Goal: Task Accomplishment & Management: Manage account settings

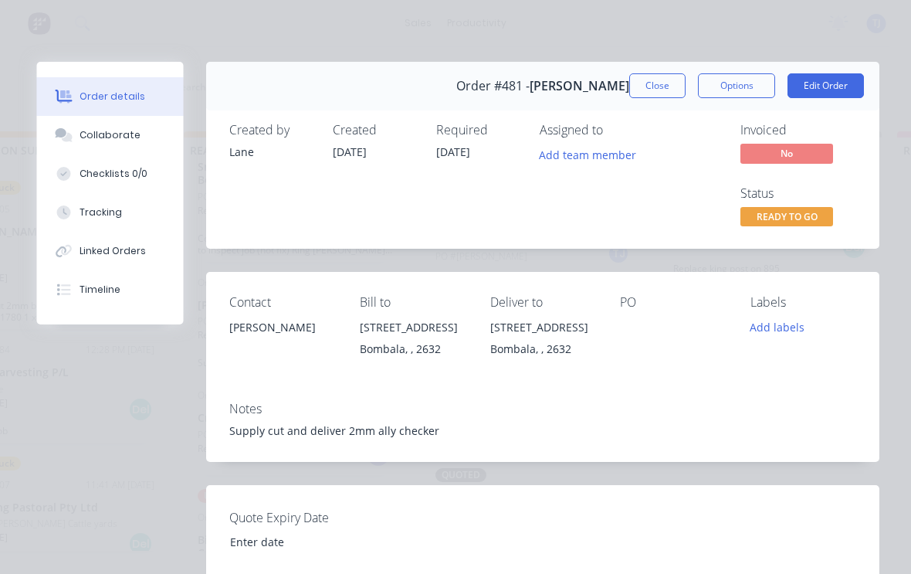
click at [795, 327] on button "Add labels" at bounding box center [778, 327] width 71 height 21
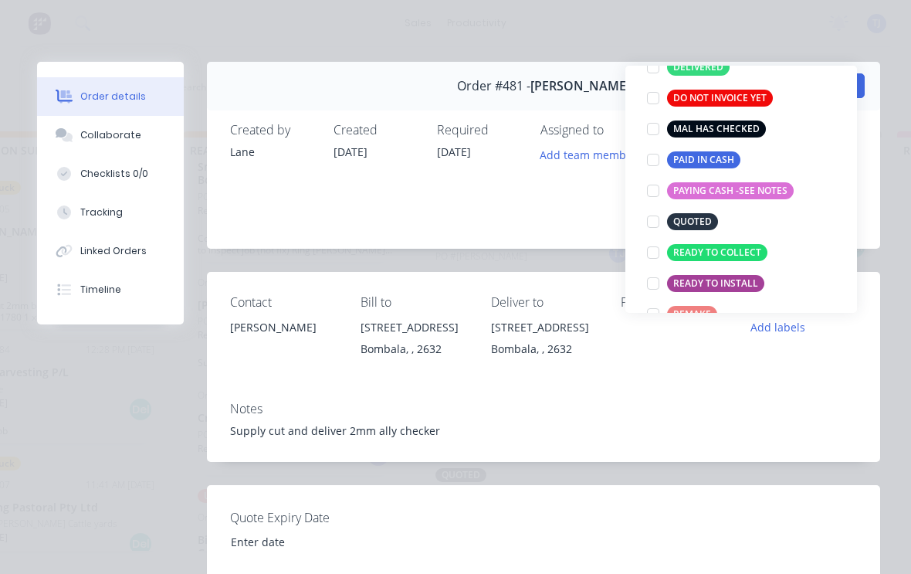
scroll to position [216, 0]
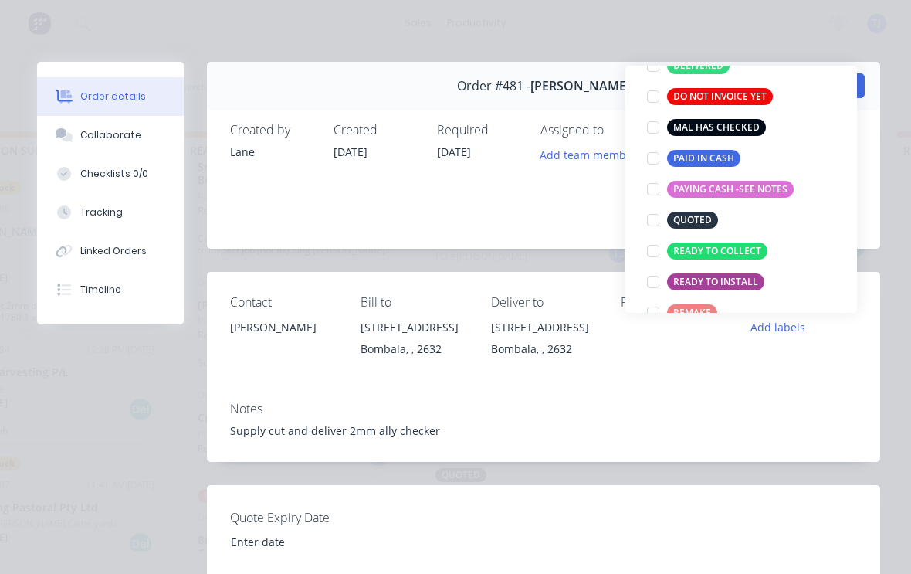
click at [652, 250] on div at bounding box center [653, 250] width 31 height 31
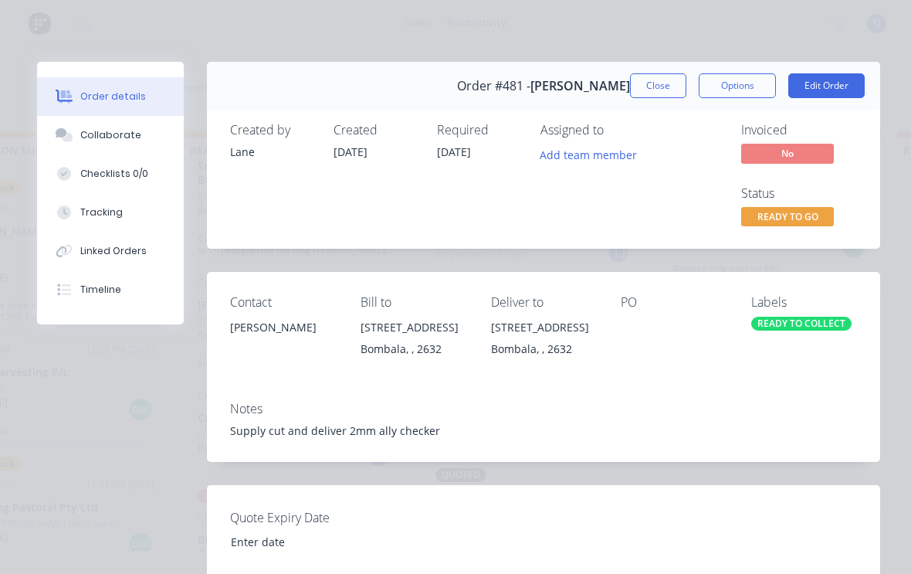
click at [881, 41] on div "Order details Collaborate Checklists 0/0 Tracking Linked Orders Timeline Order …" at bounding box center [455, 287] width 911 height 574
click at [647, 79] on button "Close" at bounding box center [658, 85] width 56 height 25
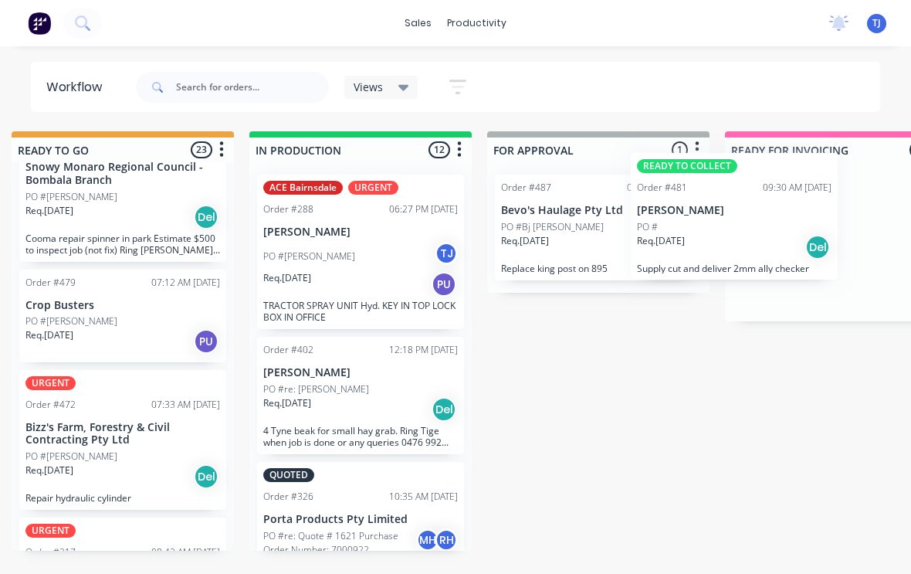
scroll to position [0, 744]
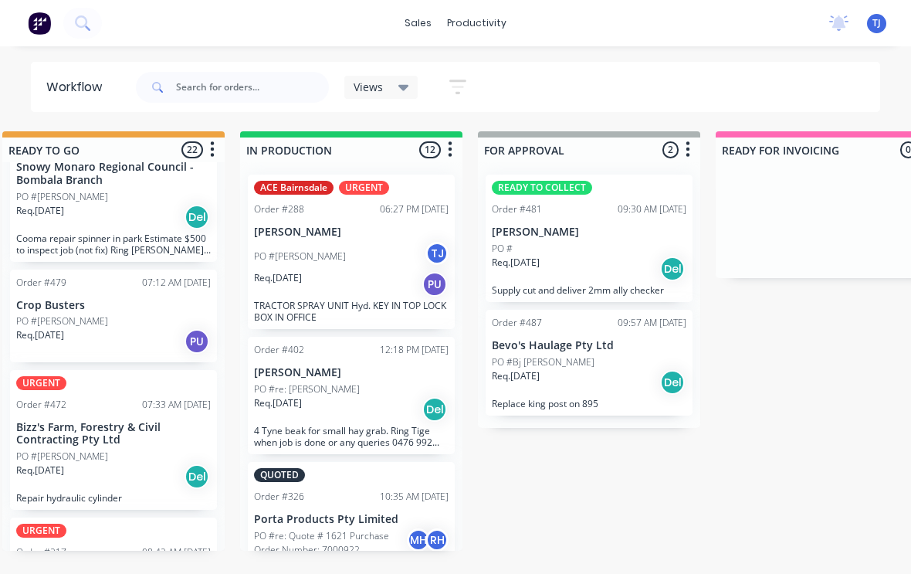
click at [625, 231] on p "[PERSON_NAME]" at bounding box center [589, 231] width 195 height 13
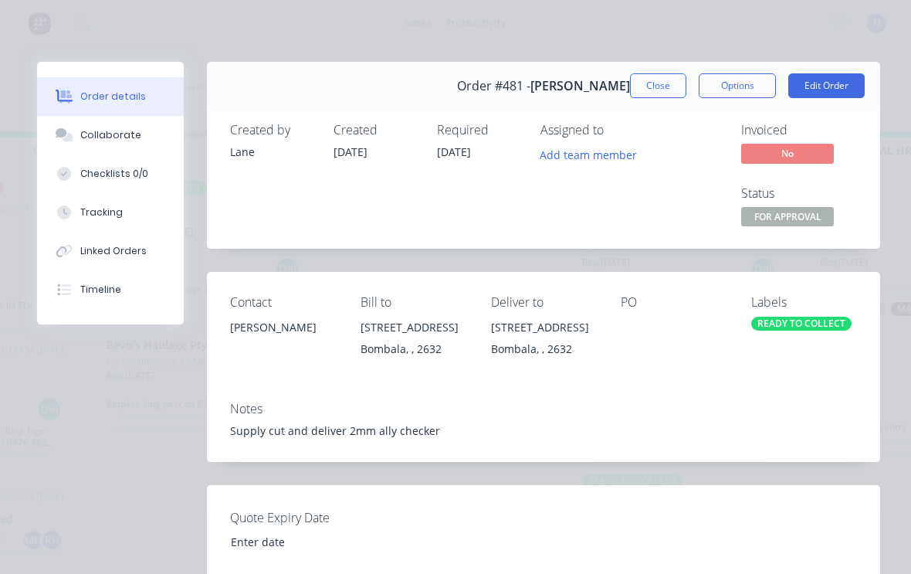
scroll to position [0, 0]
click at [836, 80] on button "Edit Order" at bounding box center [826, 85] width 76 height 25
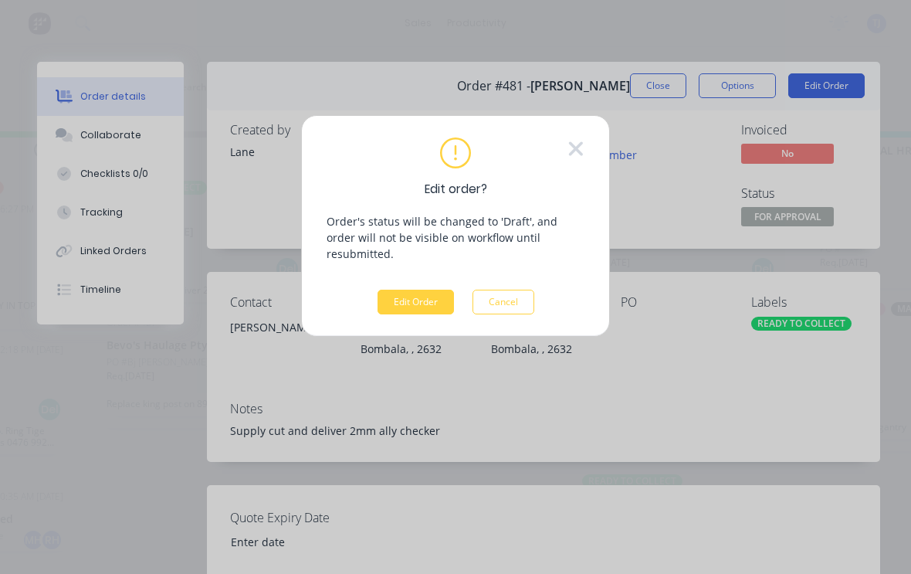
click at [425, 289] on button "Edit Order" at bounding box center [415, 301] width 76 height 25
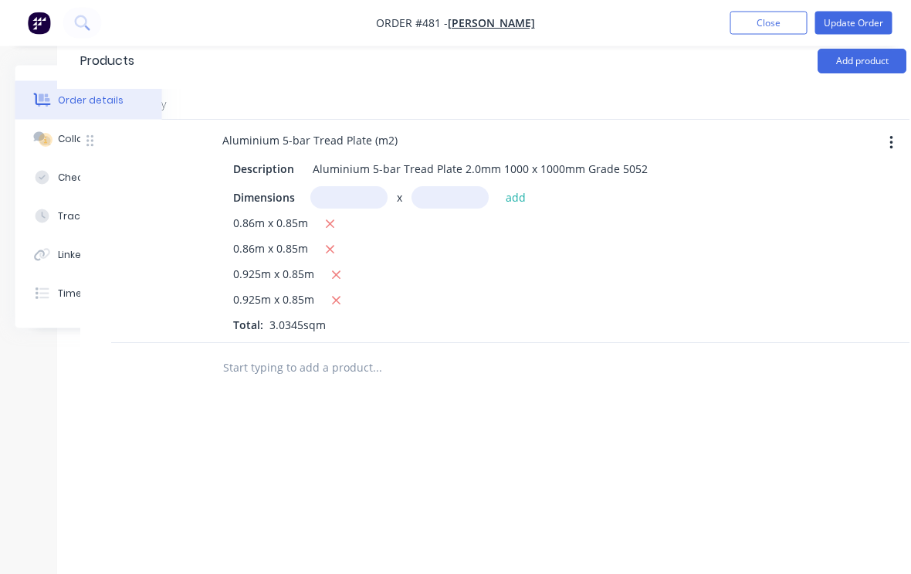
scroll to position [553, 162]
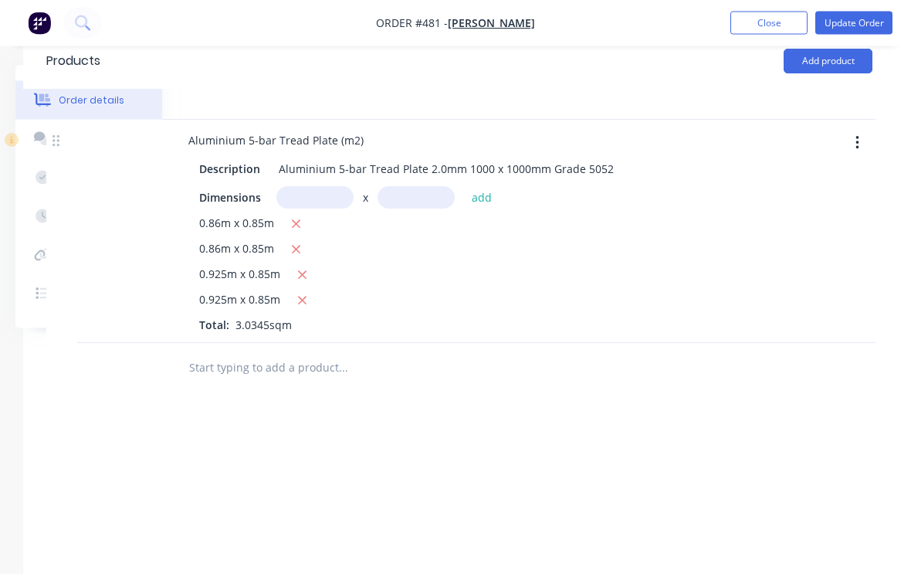
click at [865, 139] on button "button" at bounding box center [857, 144] width 36 height 28
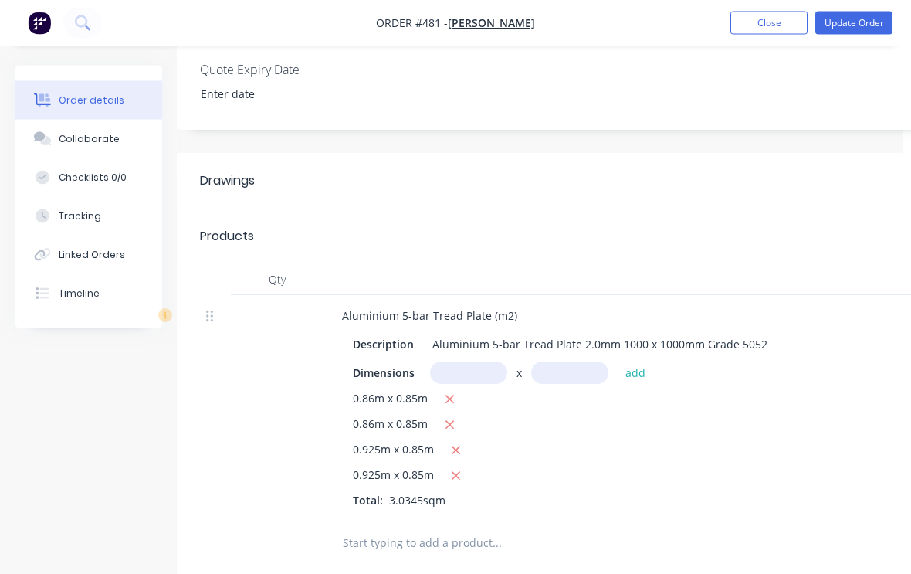
scroll to position [377, 7]
click at [90, 222] on div "Tracking" at bounding box center [80, 216] width 42 height 14
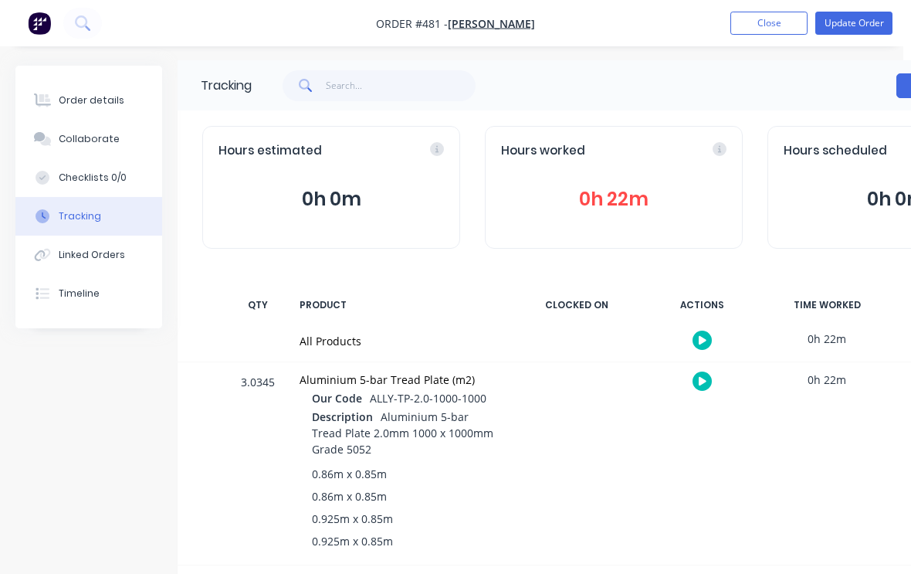
scroll to position [0, 8]
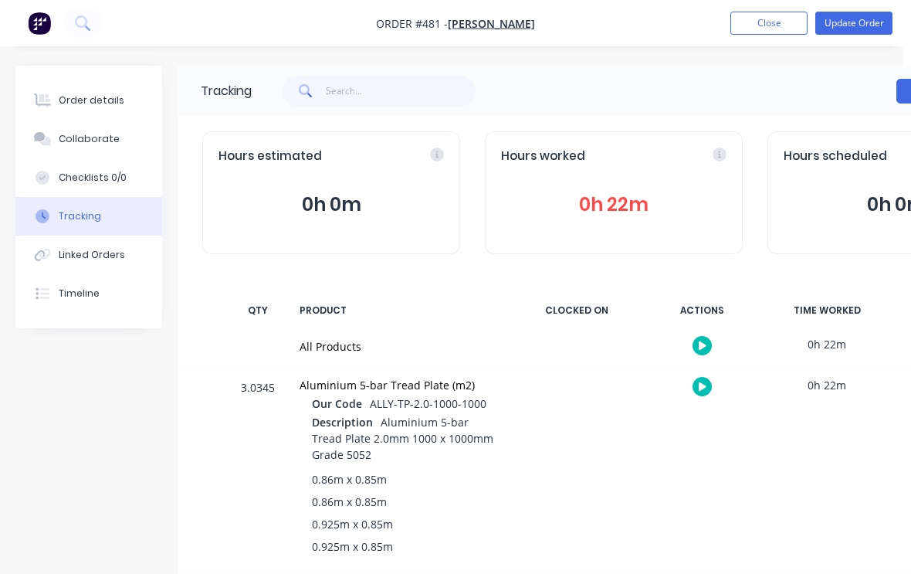
click at [76, 99] on div "Order details" at bounding box center [92, 100] width 66 height 14
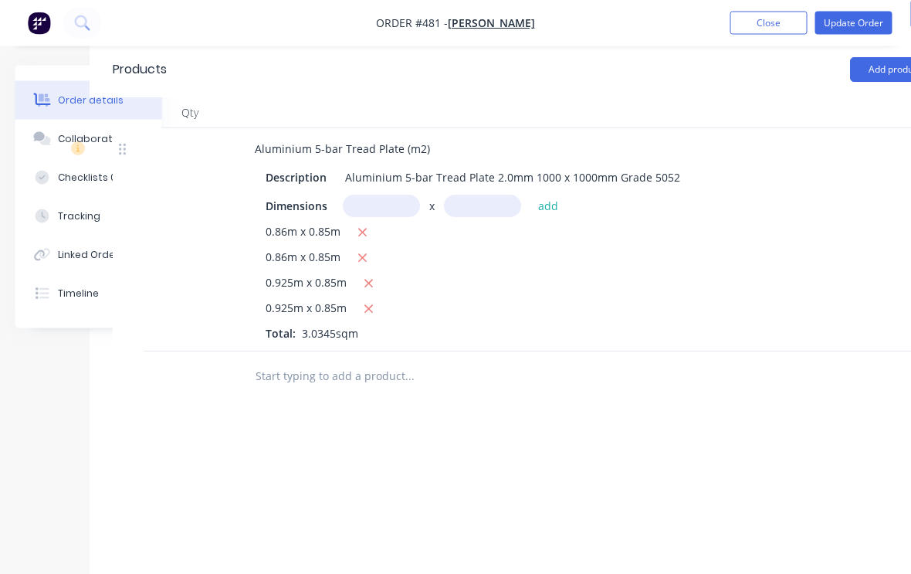
scroll to position [545, 96]
click at [73, 212] on div "Tracking" at bounding box center [80, 216] width 42 height 14
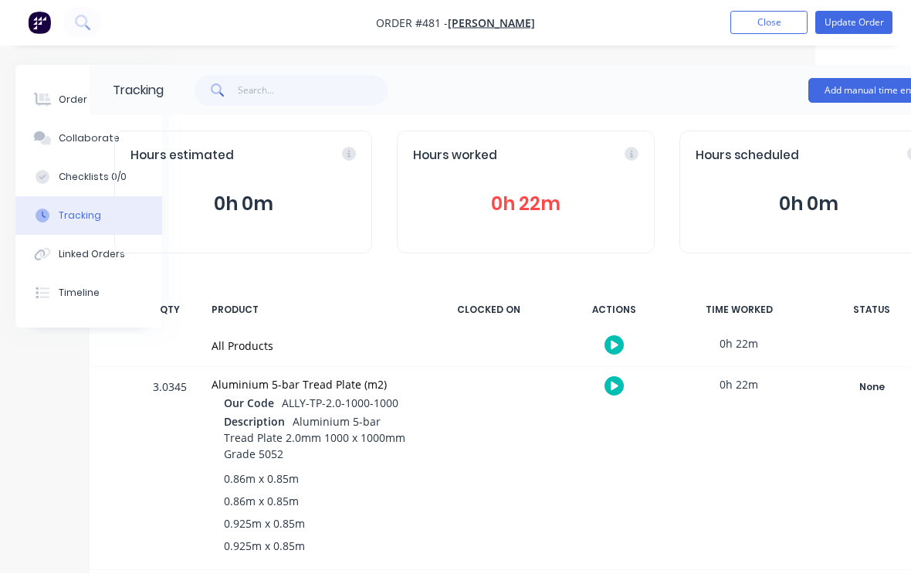
click at [65, 438] on div "Tracking Add manual time entry Hours estimated 0h 0m Hours worked 0h 22m Hours …" at bounding box center [441, 326] width 1042 height 520
click at [42, 440] on div "Tracking Add manual time entry Hours estimated 0h 0m Hours worked 0h 22m Hours …" at bounding box center [441, 326] width 1042 height 520
click at [68, 93] on div "Order details" at bounding box center [92, 100] width 66 height 14
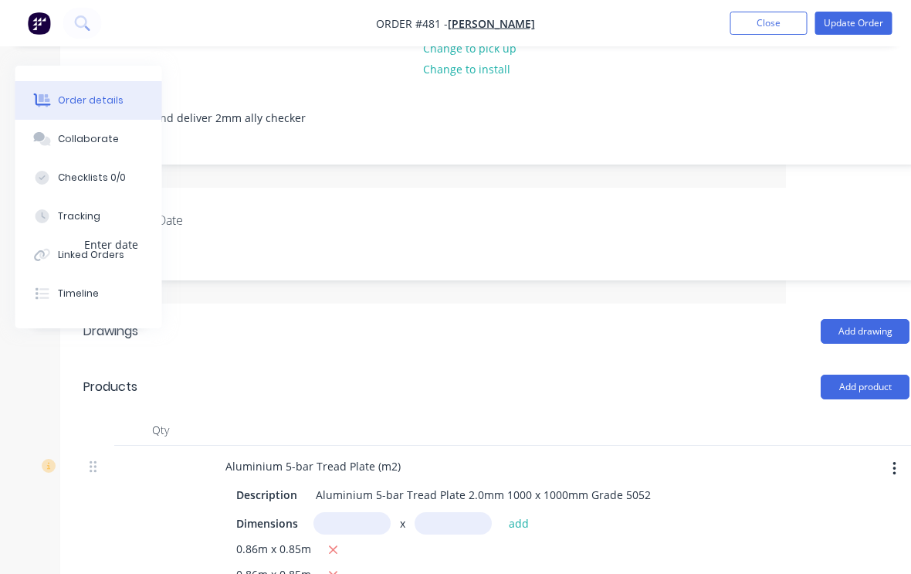
scroll to position [228, 154]
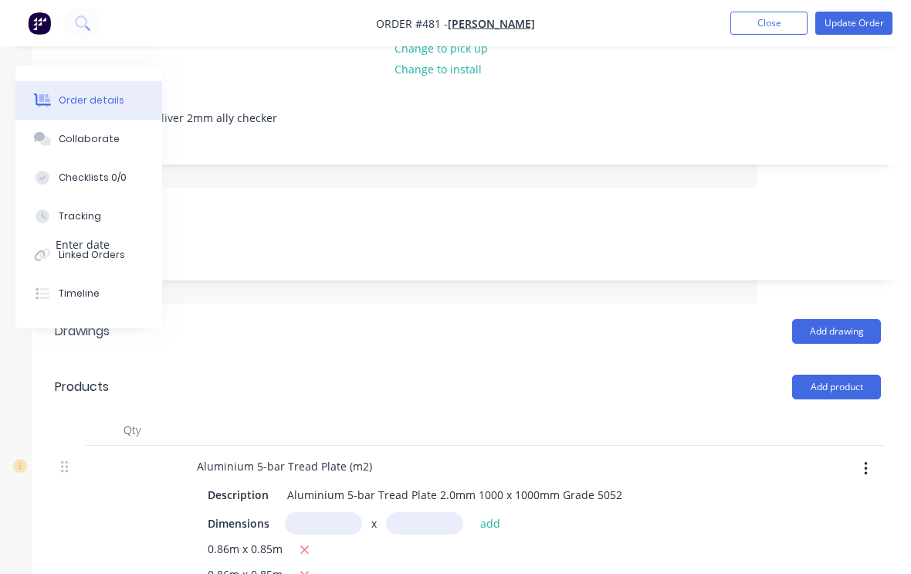
click at [852, 389] on button "Add product" at bounding box center [836, 386] width 89 height 25
click at [812, 485] on div "Product Kit" at bounding box center [807, 487] width 119 height 22
click at [774, 520] on div "Back" at bounding box center [807, 518] width 119 height 22
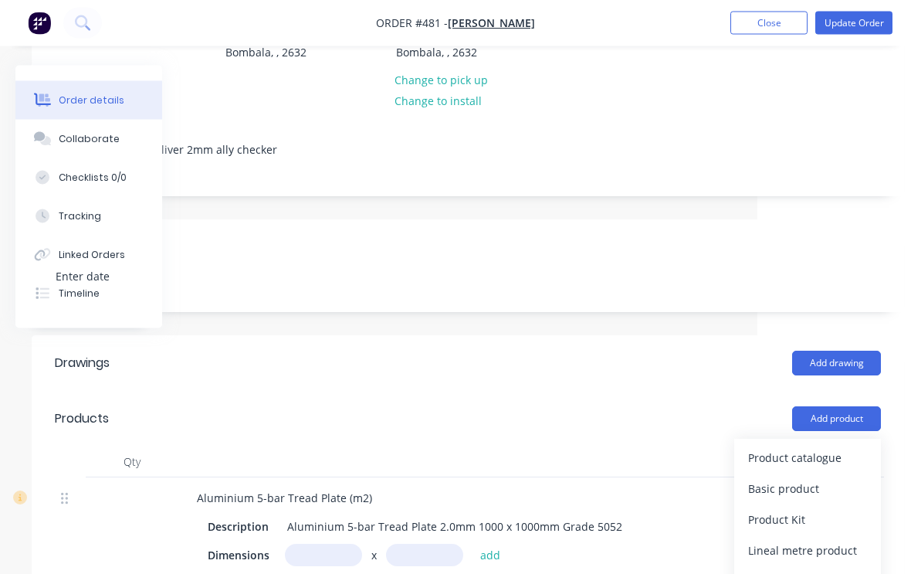
scroll to position [212, 154]
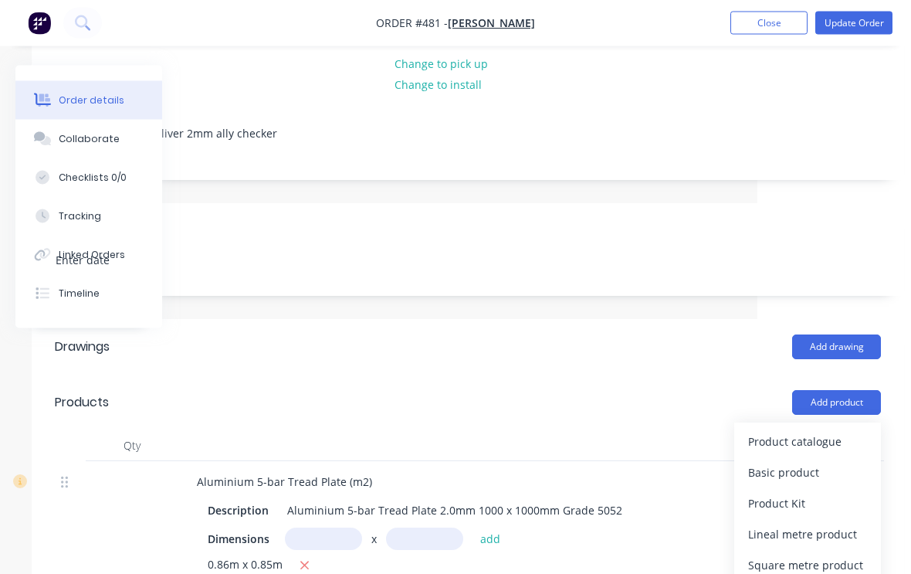
click at [821, 469] on div "Basic product" at bounding box center [807, 473] width 119 height 22
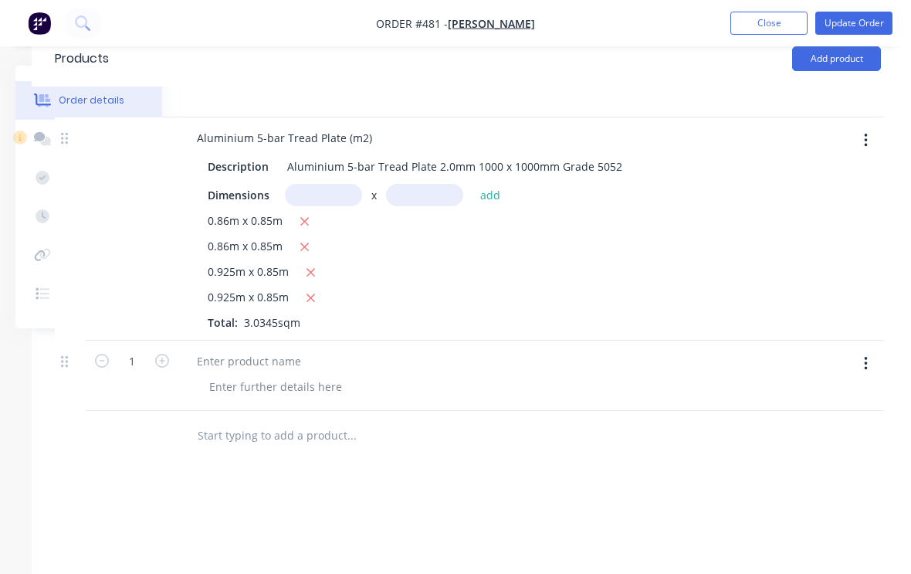
scroll to position [556, 156]
click at [275, 363] on div at bounding box center [246, 361] width 129 height 22
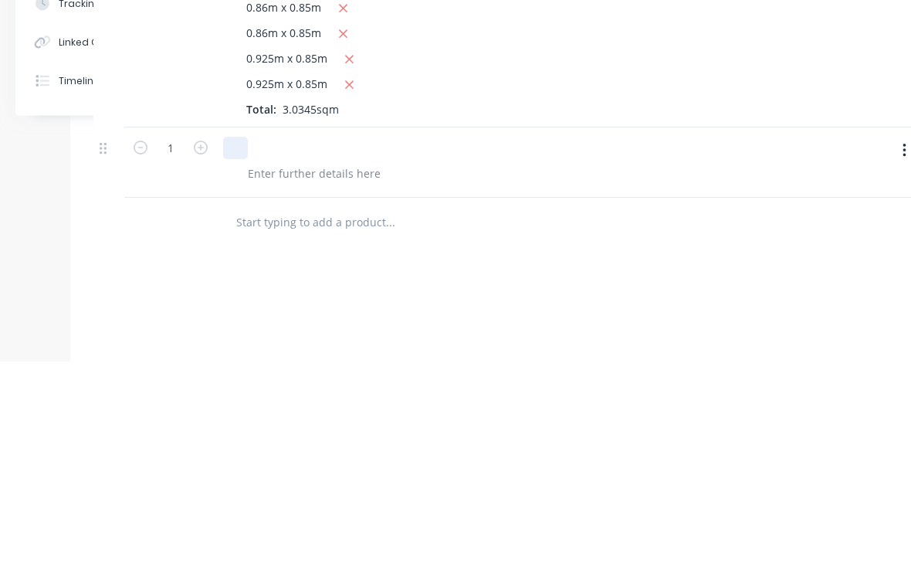
scroll to position [556, 162]
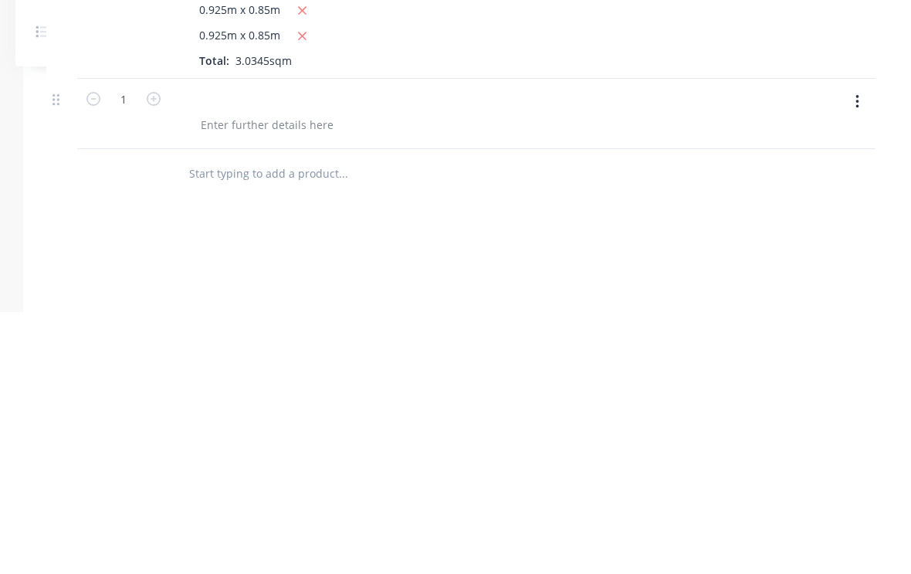
click at [863, 350] on button "button" at bounding box center [857, 364] width 36 height 28
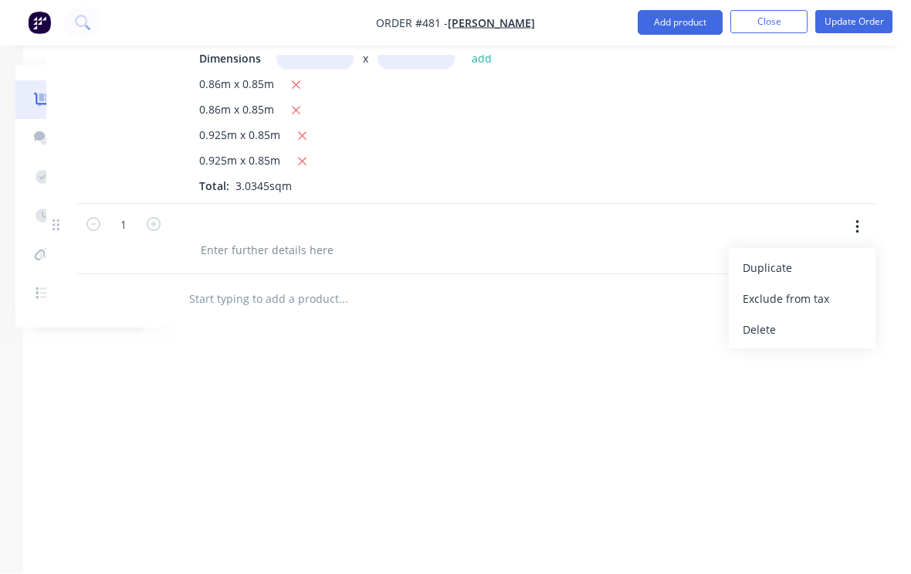
click at [770, 327] on div "Delete" at bounding box center [802, 330] width 119 height 22
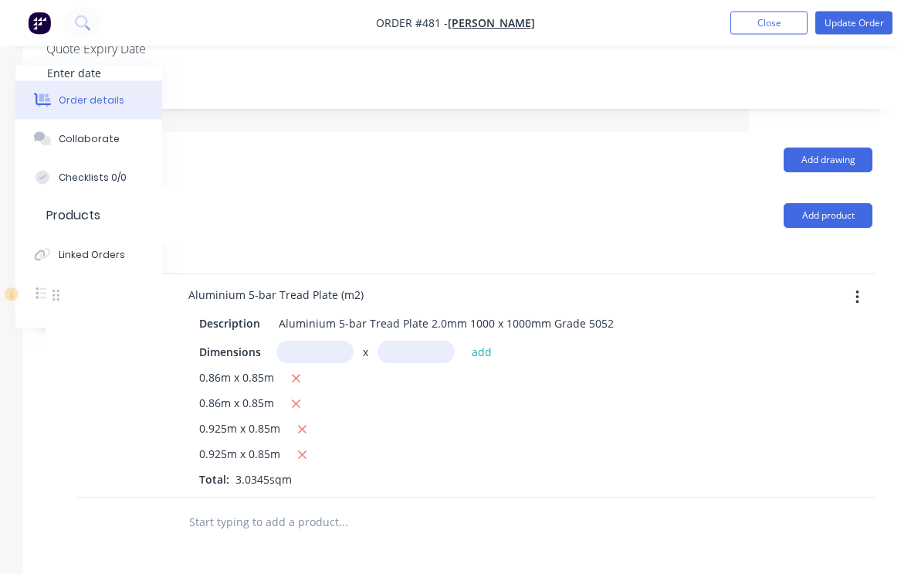
click at [844, 215] on button "Add product" at bounding box center [828, 216] width 89 height 25
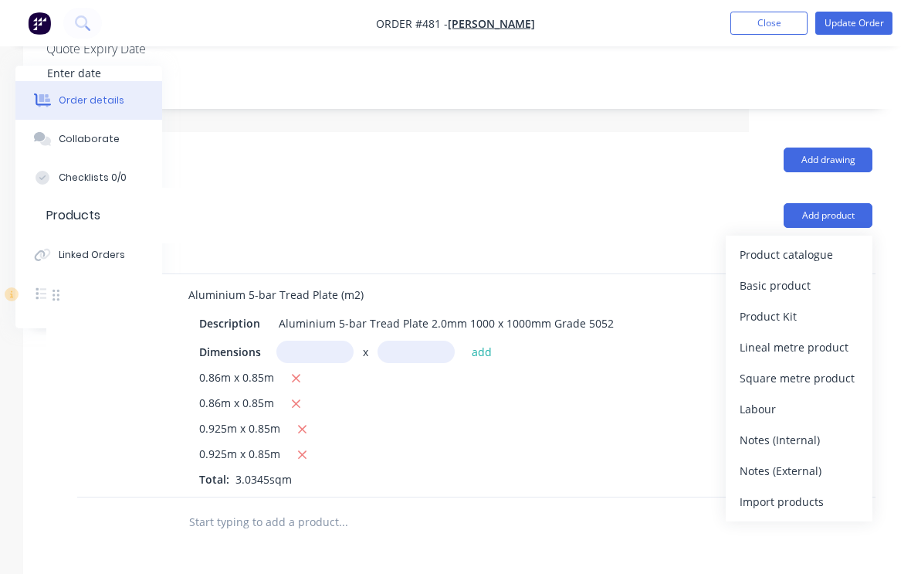
click at [822, 255] on div "Product catalogue" at bounding box center [799, 254] width 119 height 22
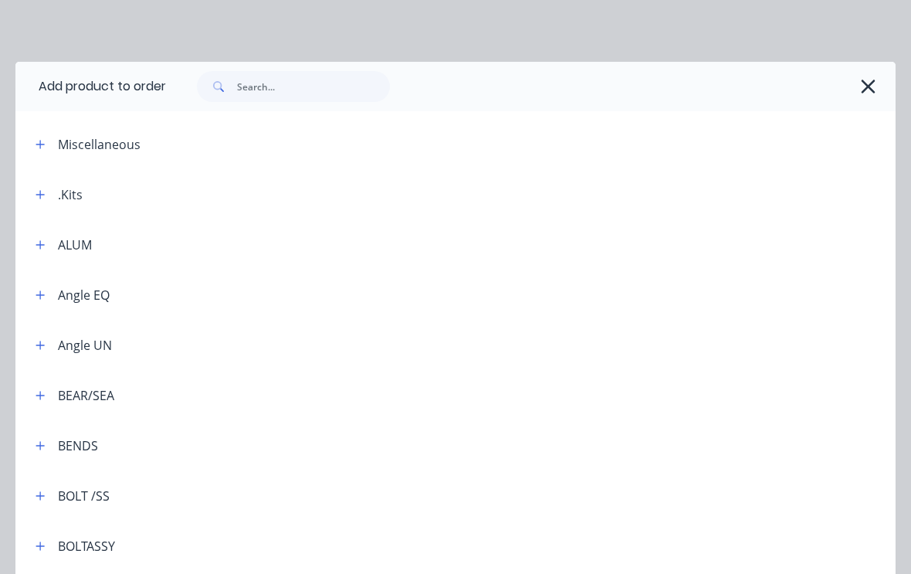
scroll to position [322, 162]
click at [282, 93] on input "text" at bounding box center [313, 86] width 153 height 31
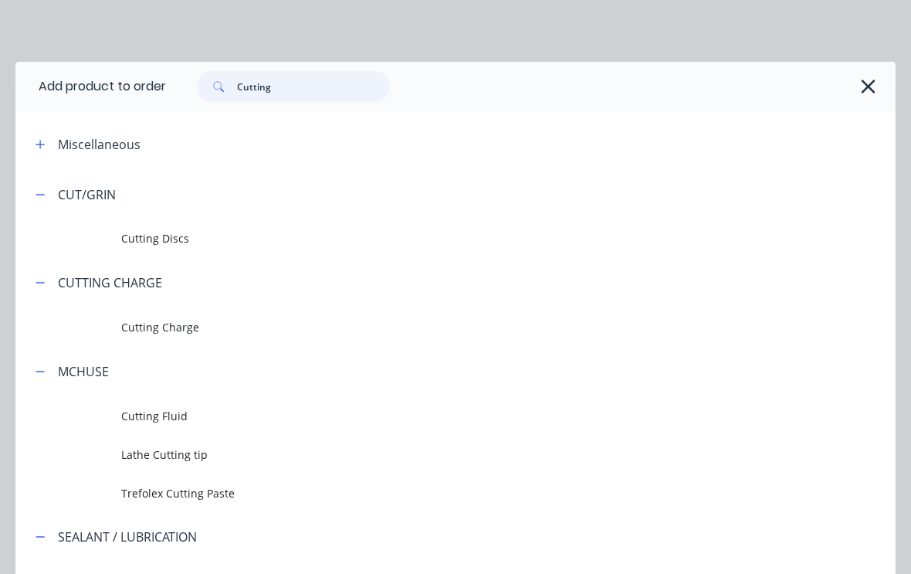
type input "Cutting c"
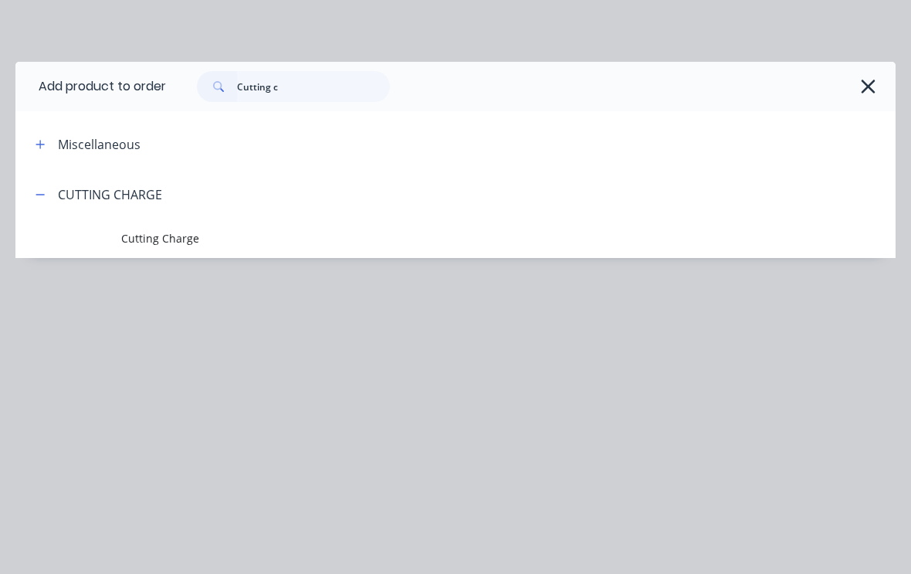
click at [164, 234] on span "Cutting Charge" at bounding box center [431, 238] width 620 height 16
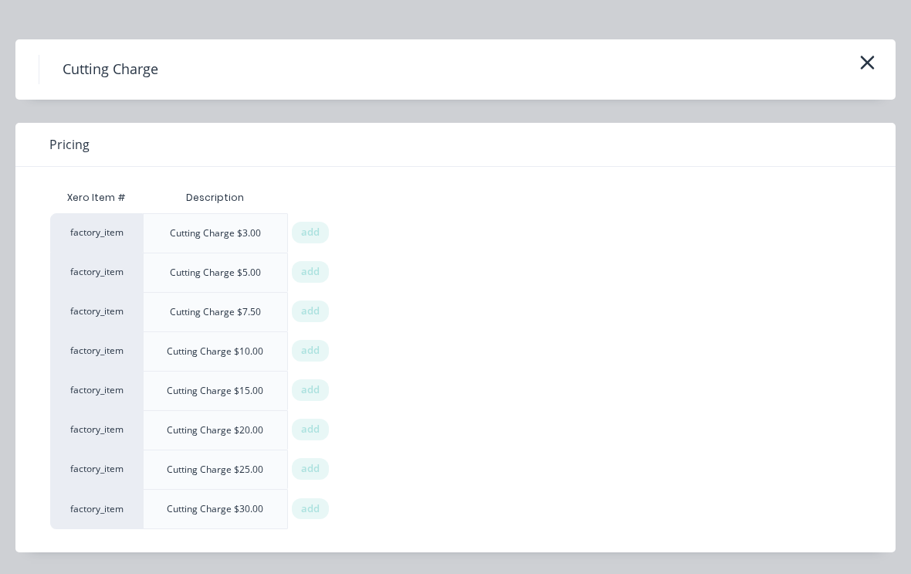
scroll to position [22, 0]
click at [317, 386] on span "add" at bounding box center [310, 390] width 19 height 15
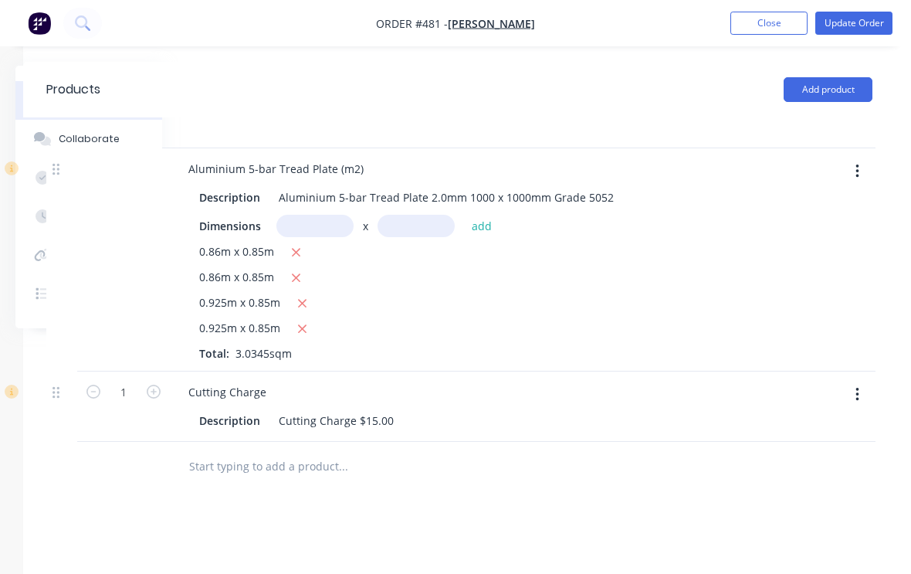
scroll to position [534, 162]
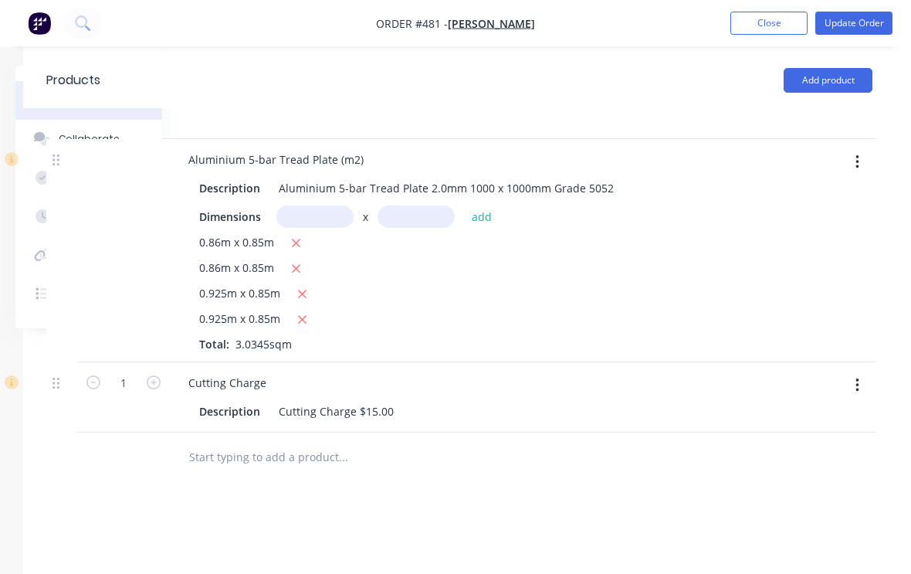
click at [858, 377] on icon "button" at bounding box center [857, 385] width 4 height 17
click at [784, 516] on div "Delete" at bounding box center [802, 518] width 119 height 22
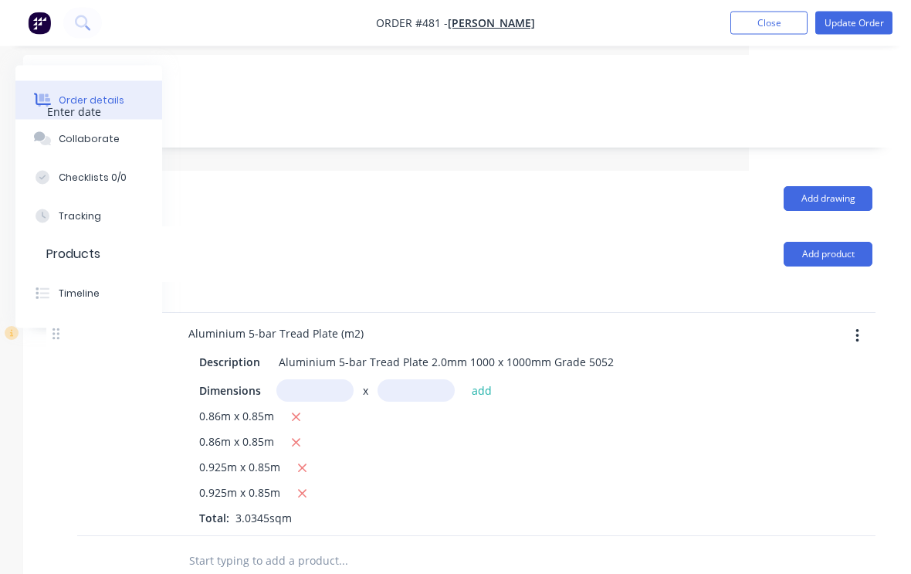
scroll to position [358, 162]
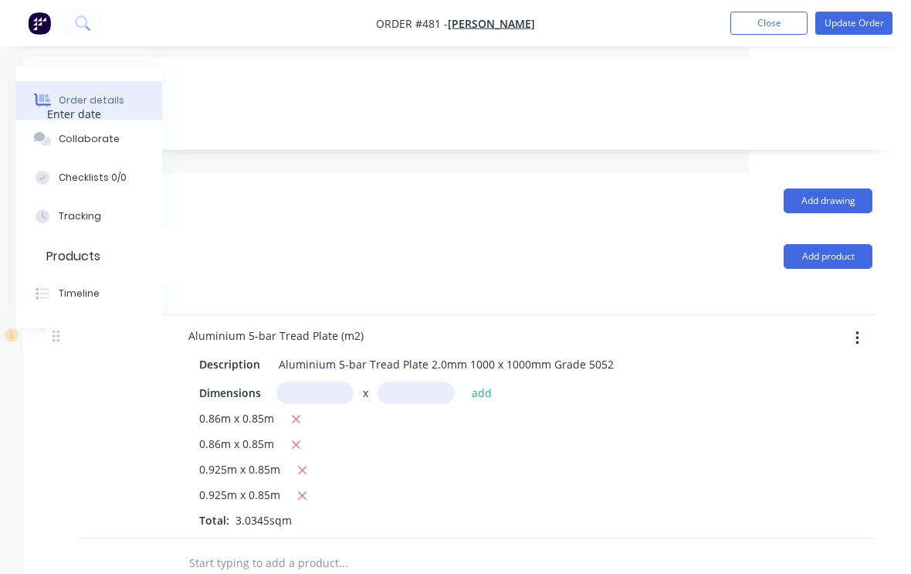
click at [848, 258] on button "Add product" at bounding box center [828, 256] width 89 height 25
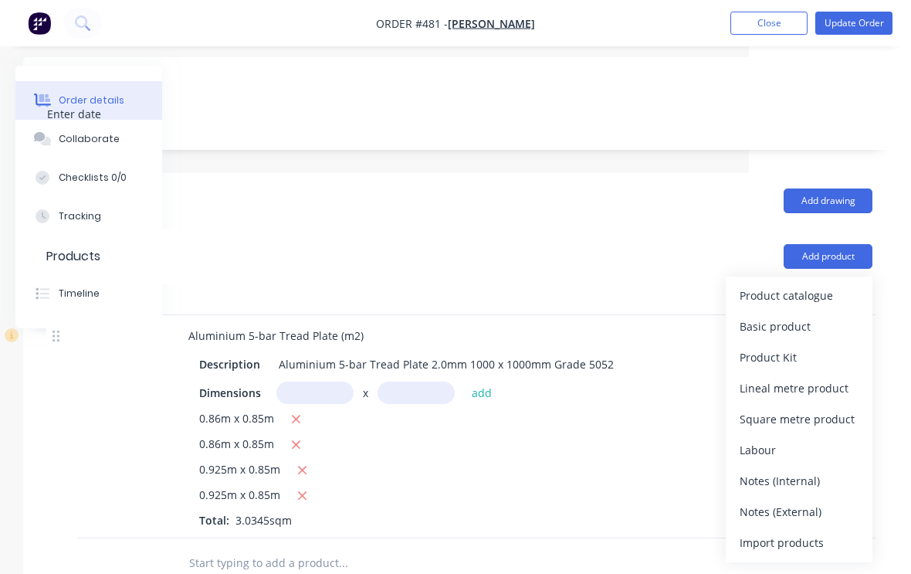
click at [813, 288] on div "Product catalogue" at bounding box center [799, 295] width 119 height 22
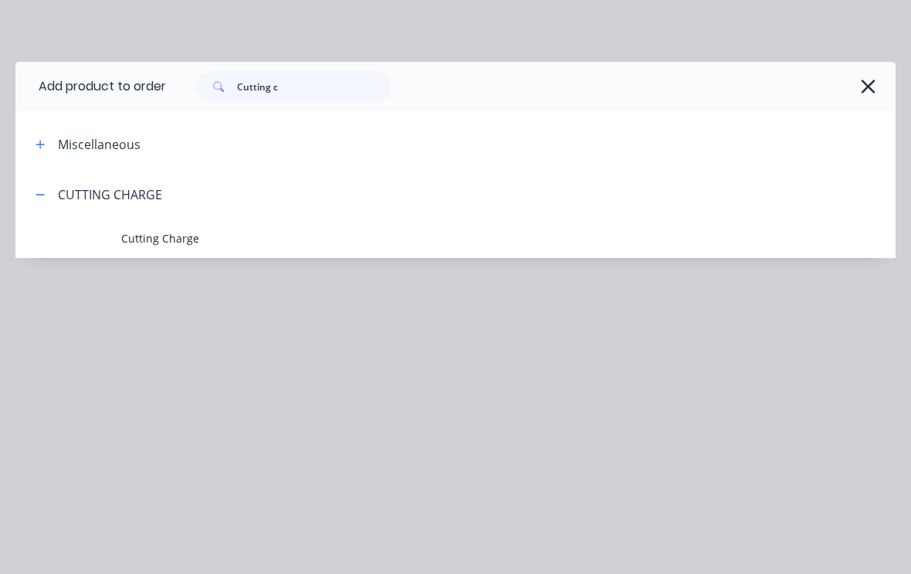
click at [170, 237] on span "Cutting Charge" at bounding box center [431, 238] width 620 height 16
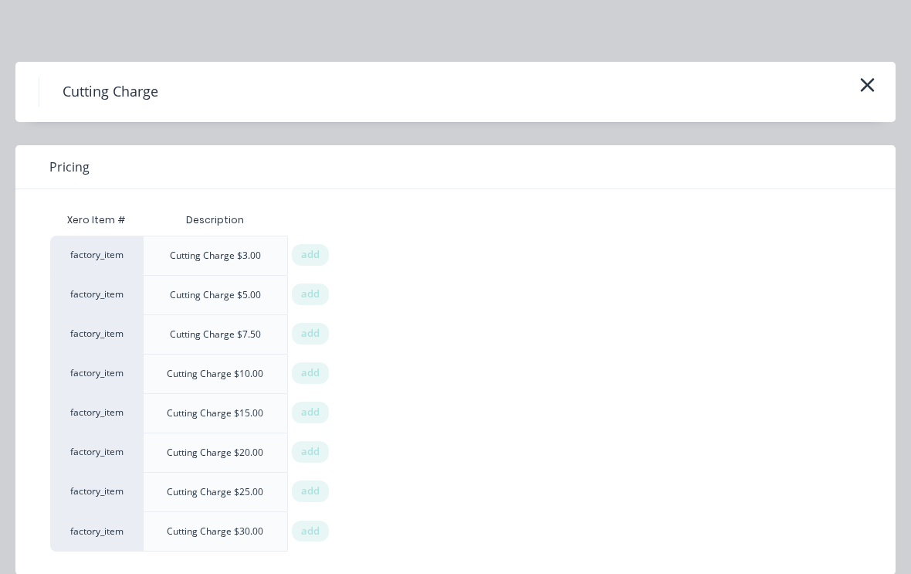
click at [315, 445] on span "add" at bounding box center [310, 451] width 19 height 15
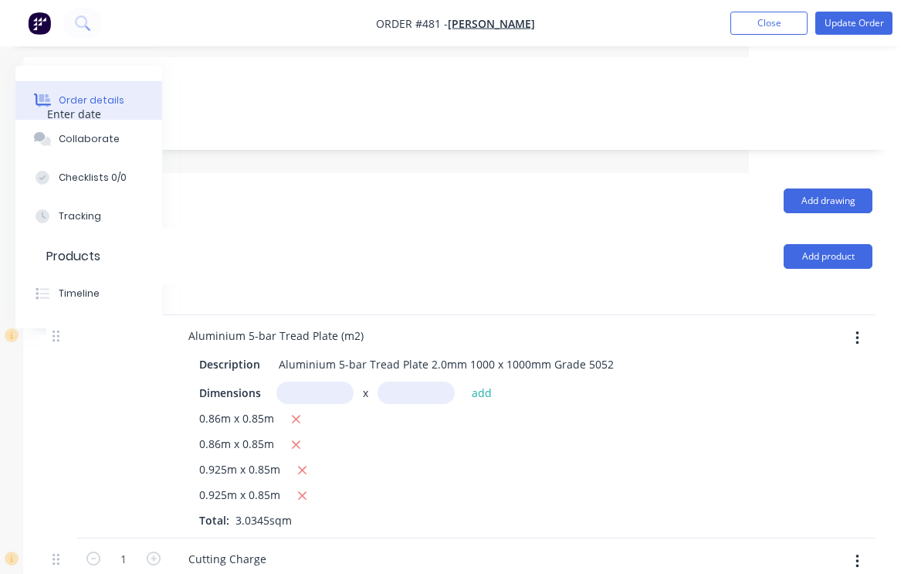
click at [866, 26] on button "Update Order" at bounding box center [853, 23] width 77 height 23
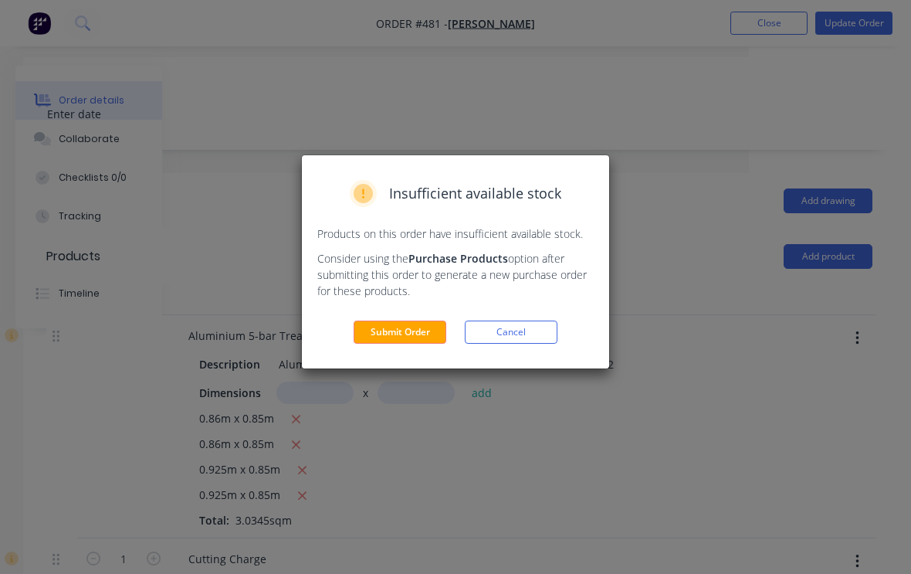
click at [386, 337] on button "Submit Order" at bounding box center [400, 331] width 93 height 23
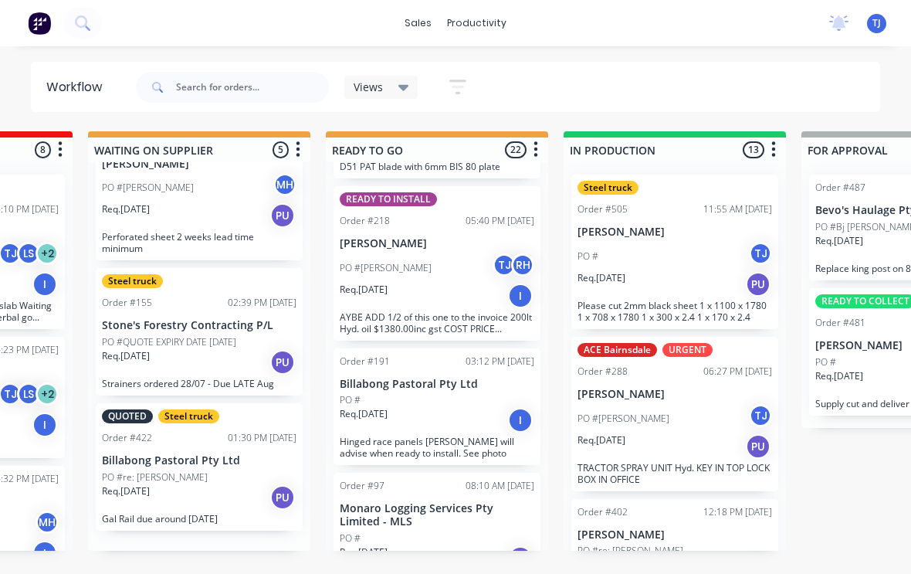
scroll to position [292, 0]
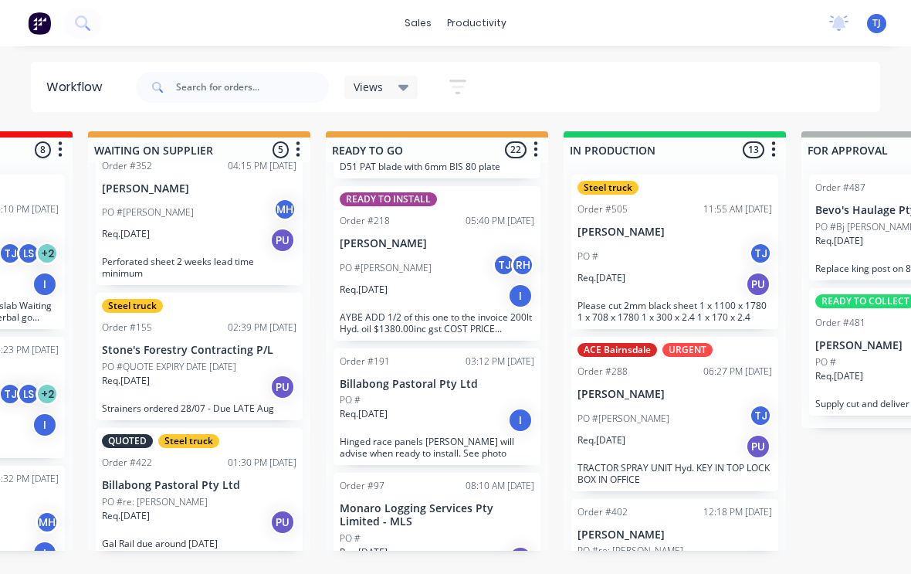
click at [700, 245] on div "PO # TJ" at bounding box center [674, 256] width 195 height 29
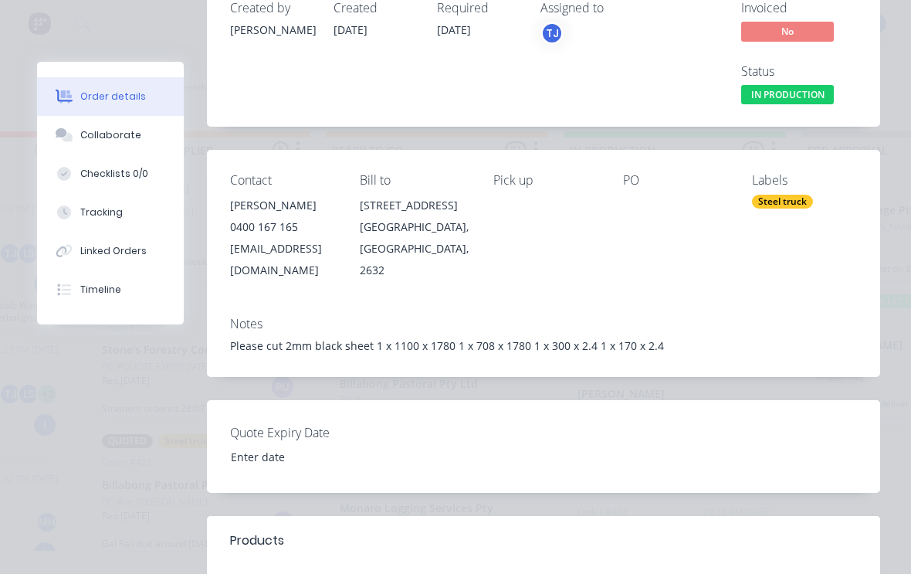
scroll to position [121, 0]
